Goal: Information Seeking & Learning: Find specific fact

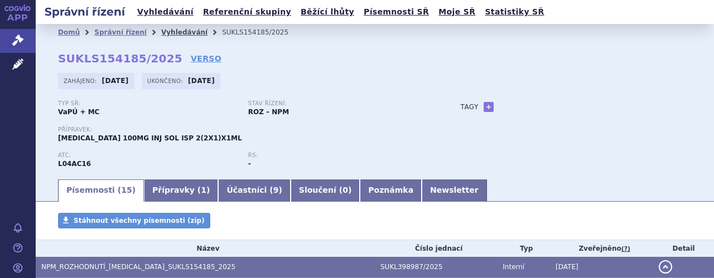
click at [180, 31] on link "Vyhledávání" at bounding box center [184, 32] width 46 height 8
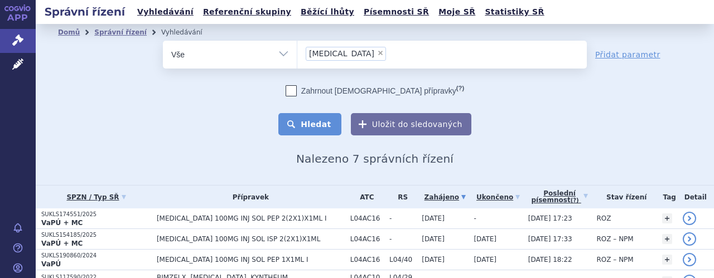
click at [311, 129] on button "Hledat" at bounding box center [309, 124] width 63 height 22
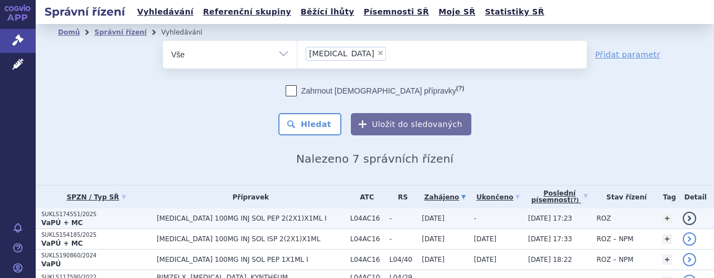
click at [268, 217] on span "[MEDICAL_DATA] 100MG INJ SOL PEP 2(2X1)X1ML I" at bounding box center [251, 219] width 188 height 8
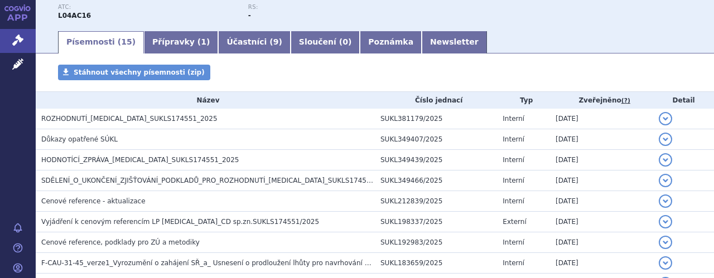
scroll to position [215, 0]
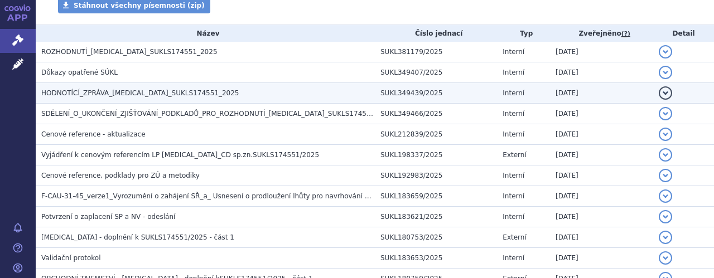
click at [114, 92] on span "HODNOTÍCÍ_ZPRÁVA_TREMFYA_SUKLS174551_2025" at bounding box center [140, 93] width 198 height 8
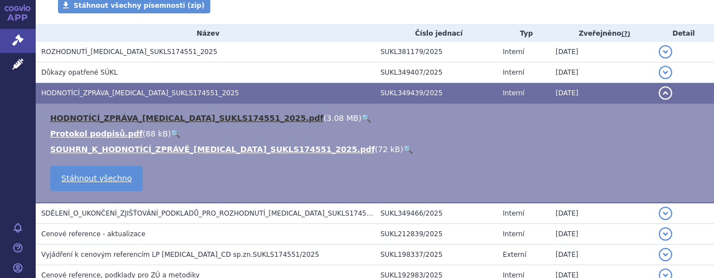
click at [156, 120] on link "HODNOTÍCÍ_ZPRÁVA_TREMFYA_SUKLS174551_2025.pdf" at bounding box center [186, 118] width 273 height 9
